Goal: Transaction & Acquisition: Obtain resource

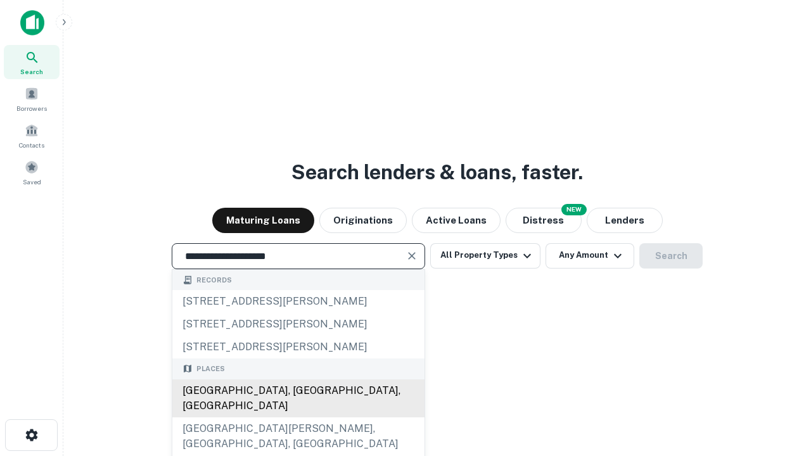
click at [298, 417] on div "[GEOGRAPHIC_DATA], [GEOGRAPHIC_DATA], [GEOGRAPHIC_DATA]" at bounding box center [298, 398] width 252 height 38
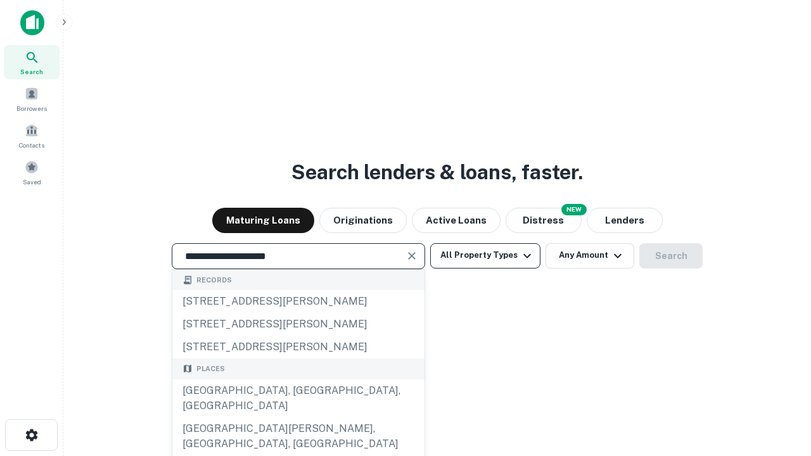
type input "**********"
click at [485, 255] on button "All Property Types" at bounding box center [485, 255] width 110 height 25
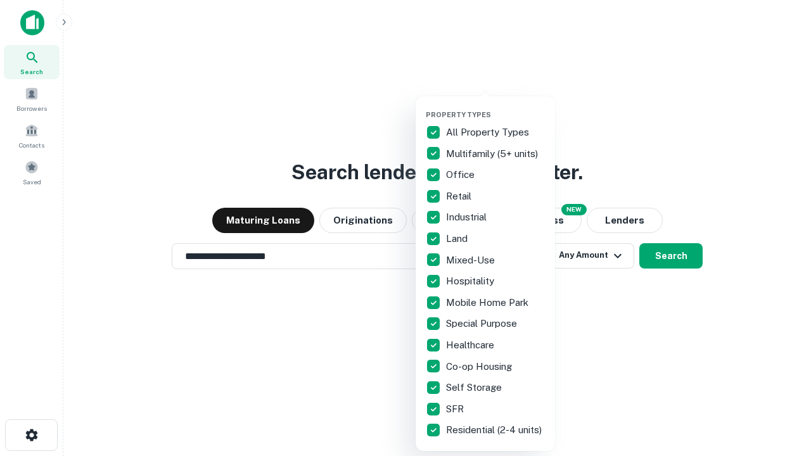
click at [495, 106] on button "button" at bounding box center [495, 106] width 139 height 1
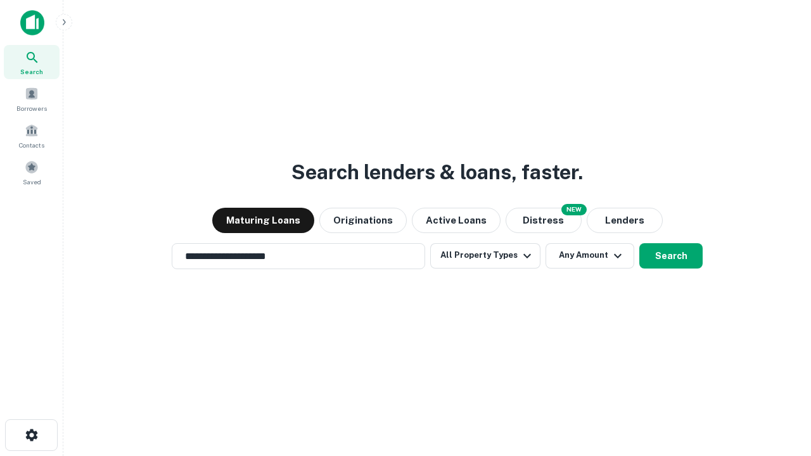
scroll to position [20, 0]
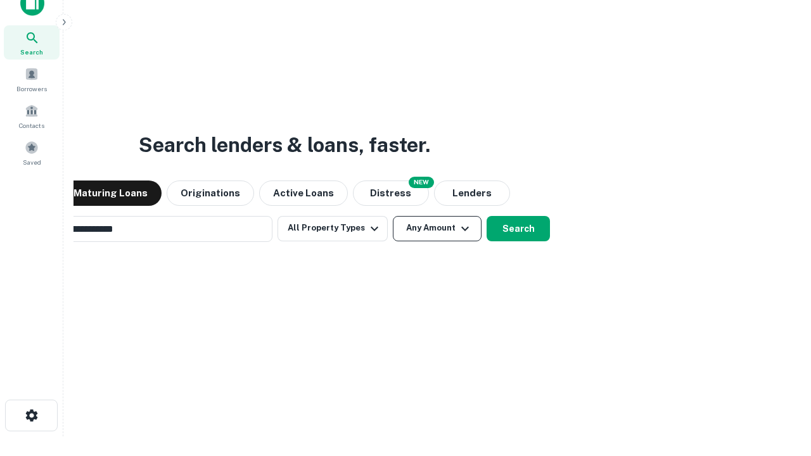
click at [393, 216] on button "Any Amount" at bounding box center [437, 228] width 89 height 25
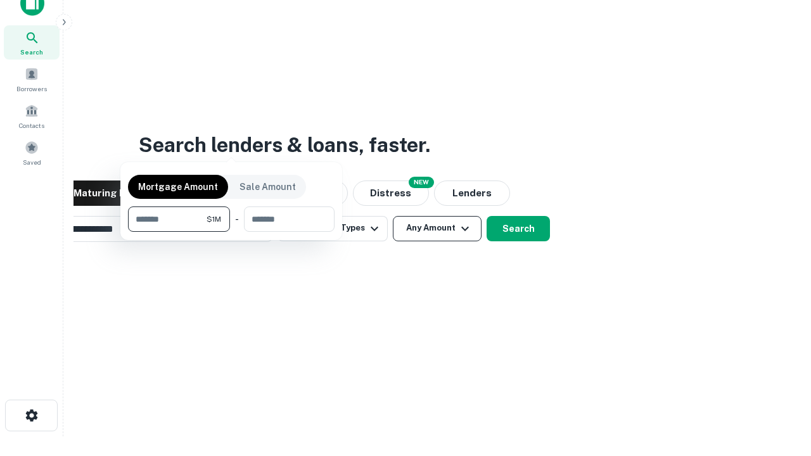
scroll to position [20, 0]
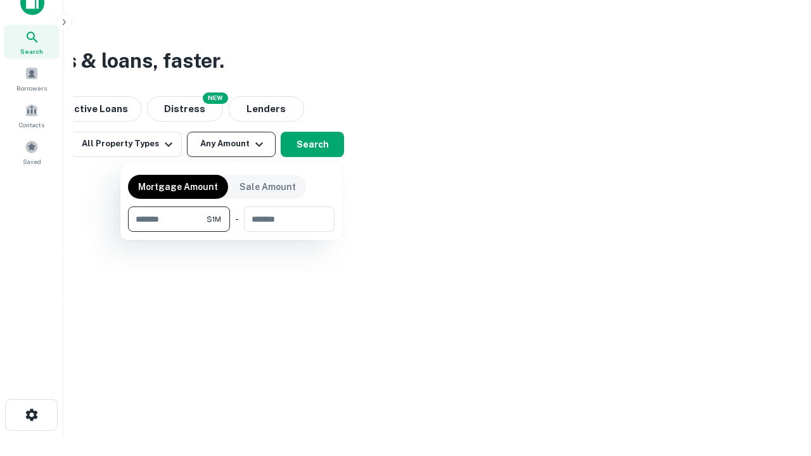
type input "*******"
click at [231, 232] on button "button" at bounding box center [231, 232] width 207 height 1
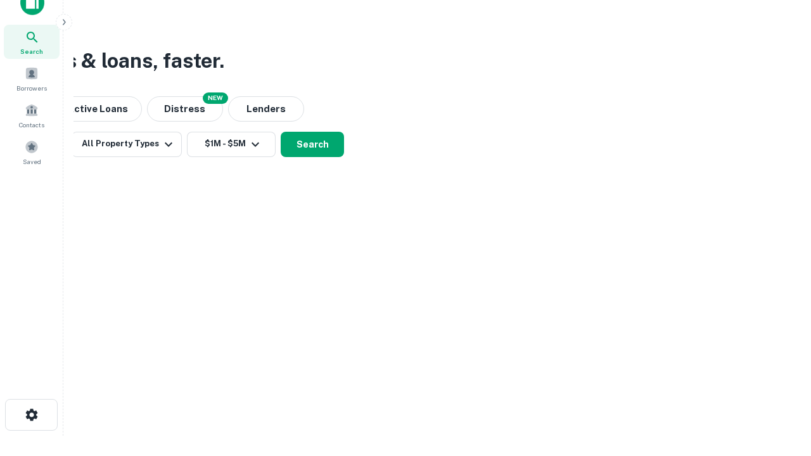
scroll to position [20, 0]
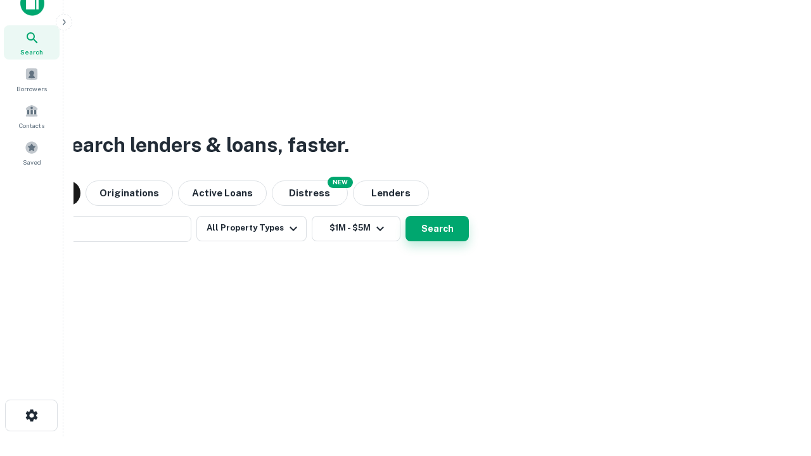
click at [405, 216] on button "Search" at bounding box center [436, 228] width 63 height 25
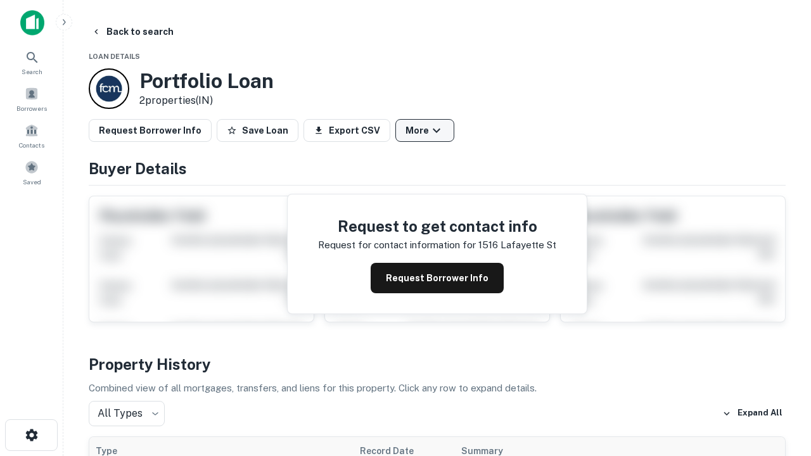
click at [424, 130] on button "More" at bounding box center [424, 130] width 59 height 23
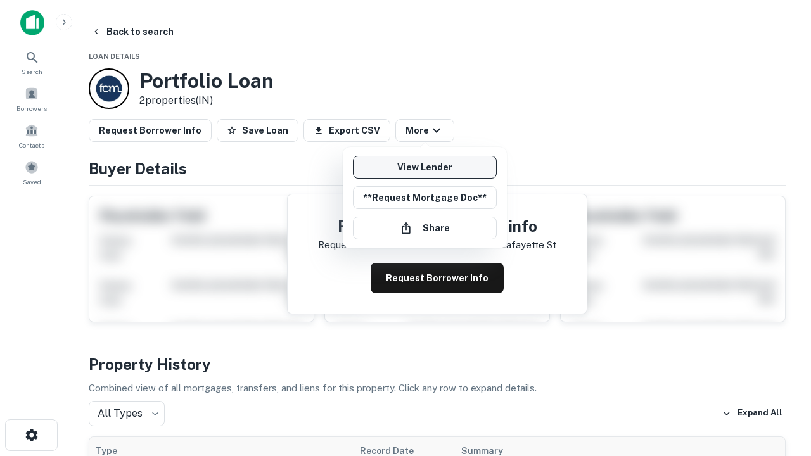
click at [424, 167] on link "View Lender" at bounding box center [425, 167] width 144 height 23
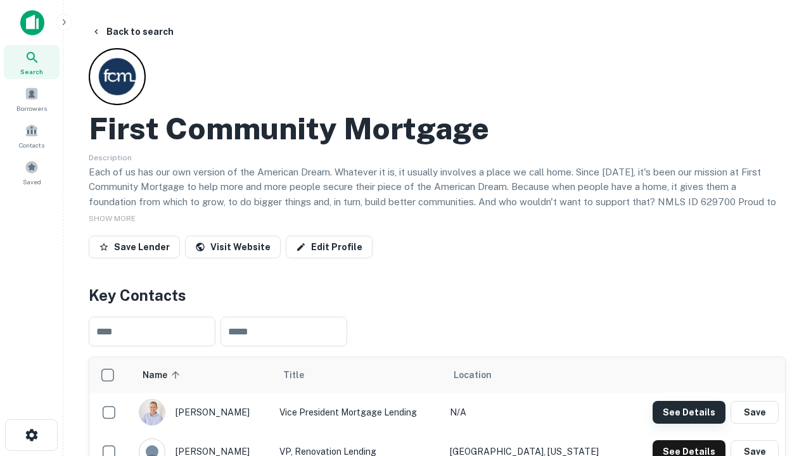
click at [689, 412] on button "See Details" at bounding box center [688, 412] width 73 height 23
click at [31, 435] on icon "button" at bounding box center [31, 435] width 15 height 15
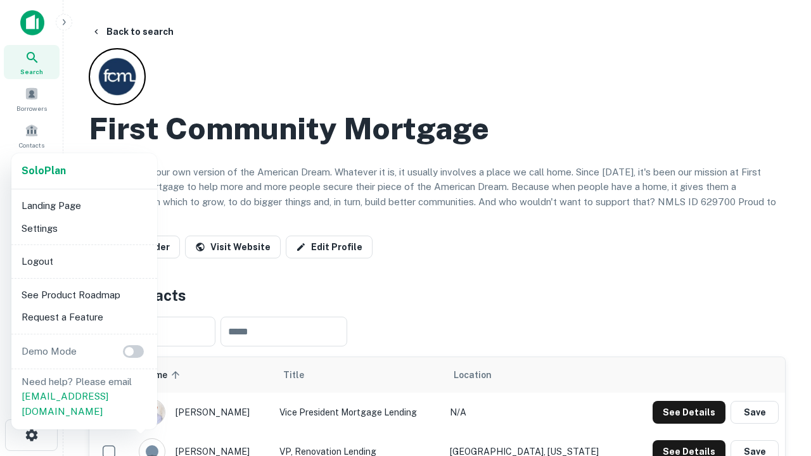
click at [84, 261] on li "Logout" at bounding box center [84, 261] width 136 height 23
